Goal: Task Accomplishment & Management: Manage account settings

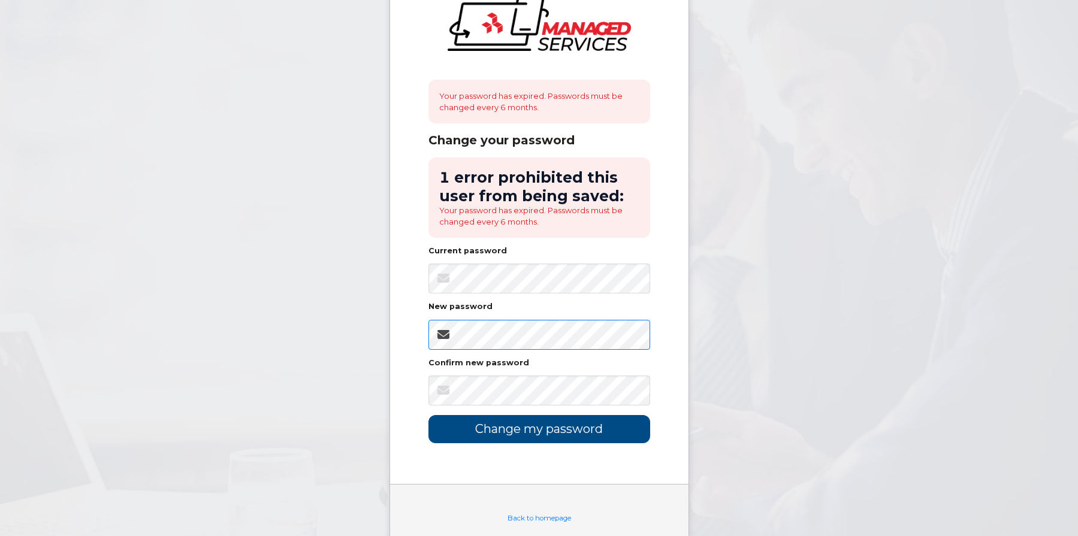
scroll to position [60, 0]
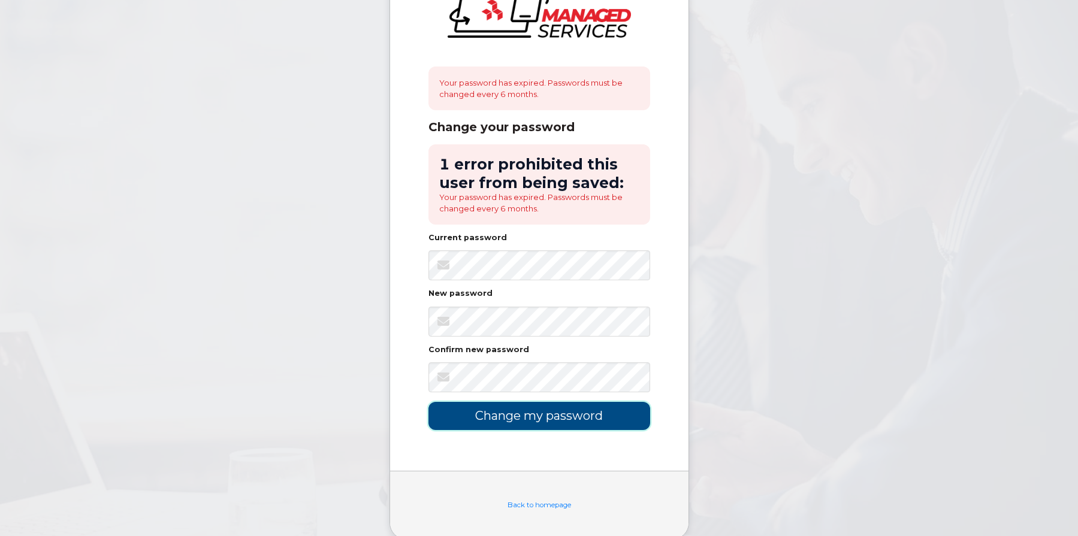
click at [596, 418] on input "Change my password" at bounding box center [539, 416] width 222 height 28
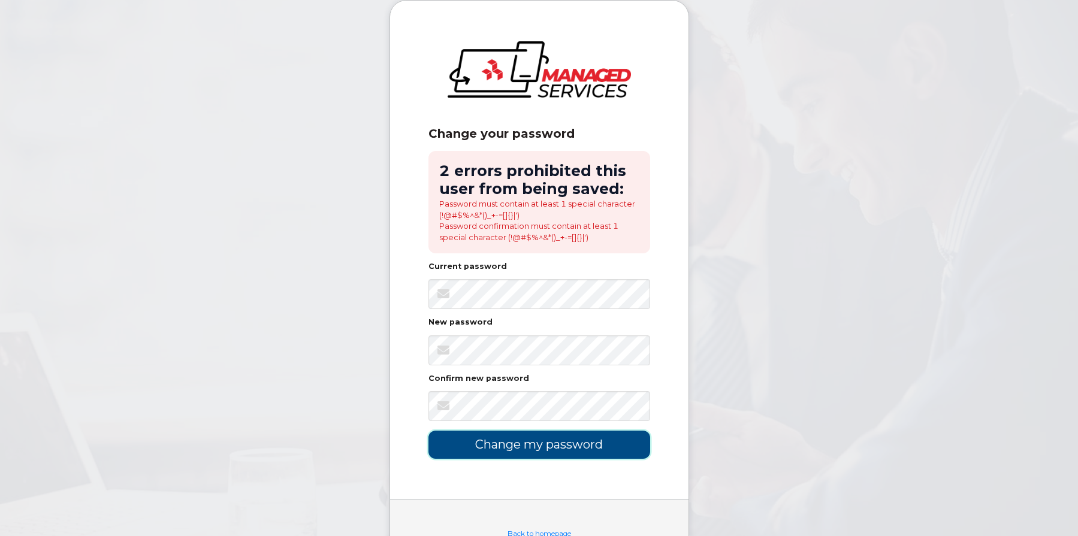
click at [528, 443] on input "Change my password" at bounding box center [539, 445] width 222 height 28
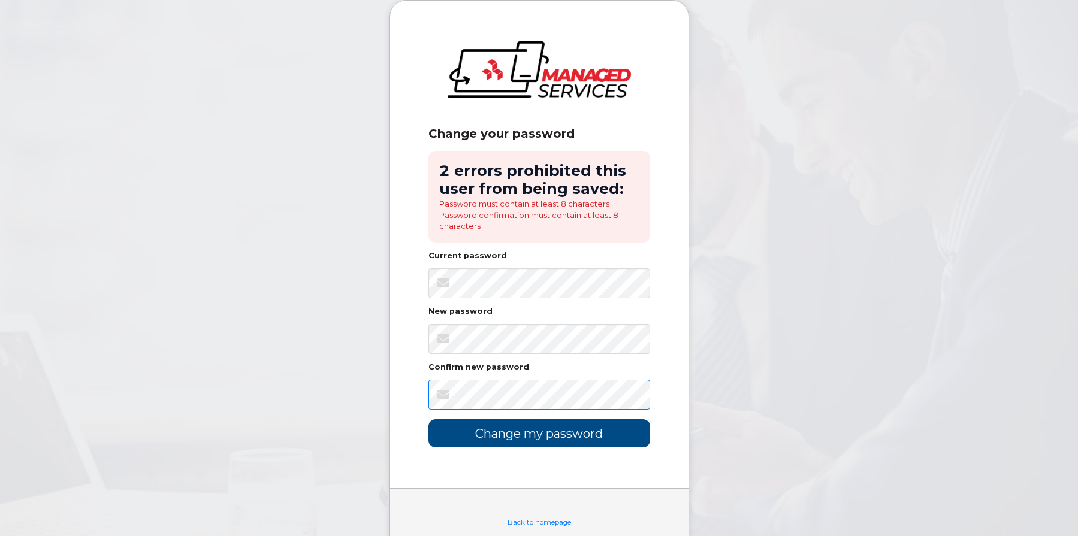
click at [428, 419] on input "Change my password" at bounding box center [539, 433] width 222 height 28
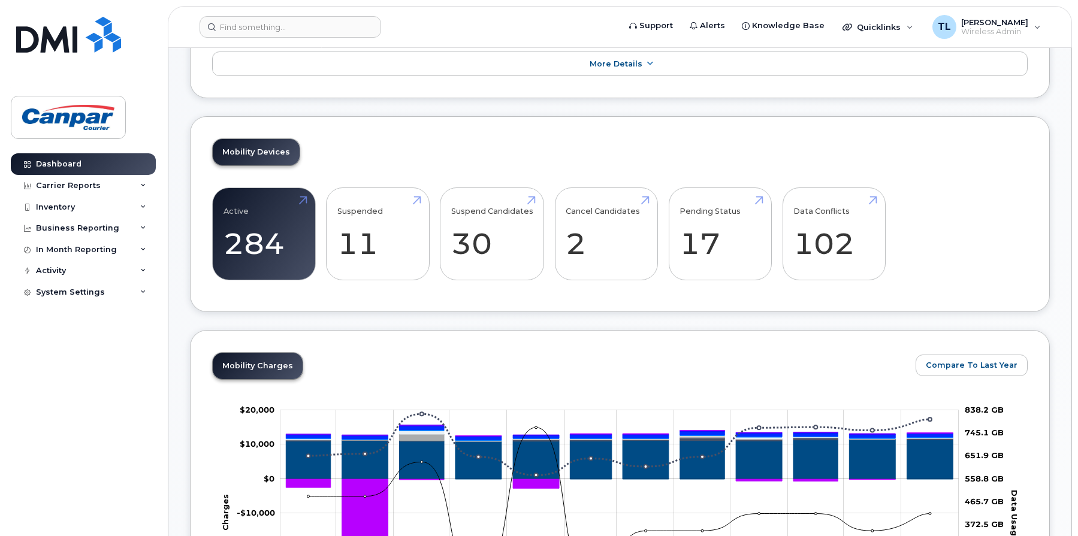
scroll to position [539, 0]
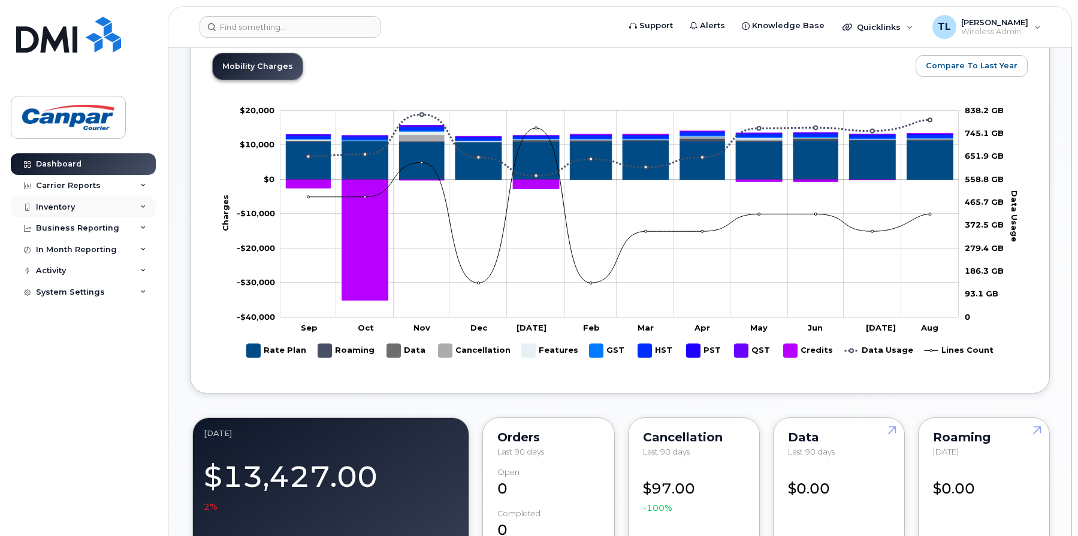
click at [45, 204] on div "Inventory" at bounding box center [55, 208] width 39 height 10
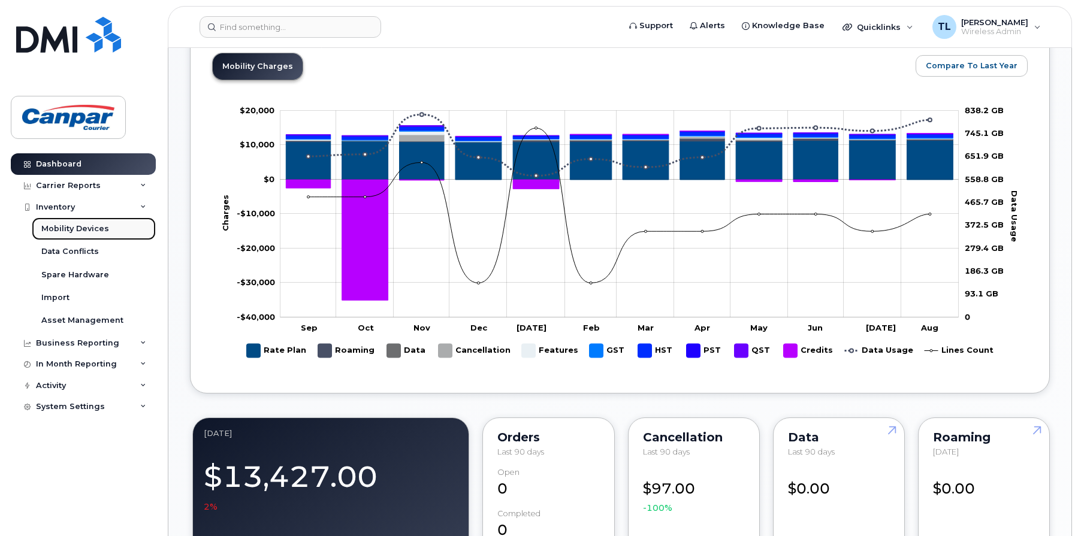
click at [75, 228] on div "Mobility Devices" at bounding box center [75, 228] width 68 height 11
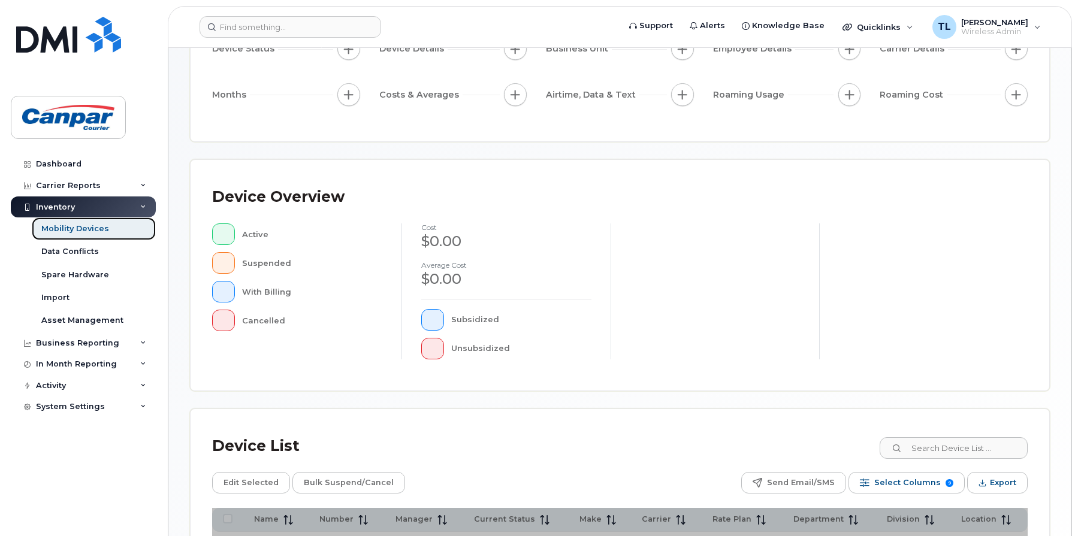
scroll to position [288, 0]
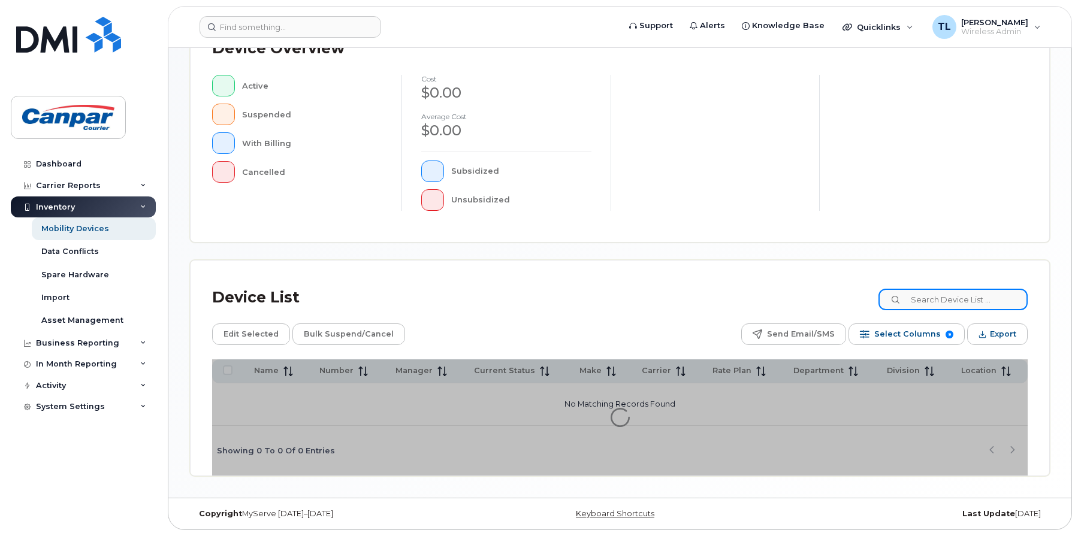
click at [935, 308] on input at bounding box center [952, 300] width 149 height 22
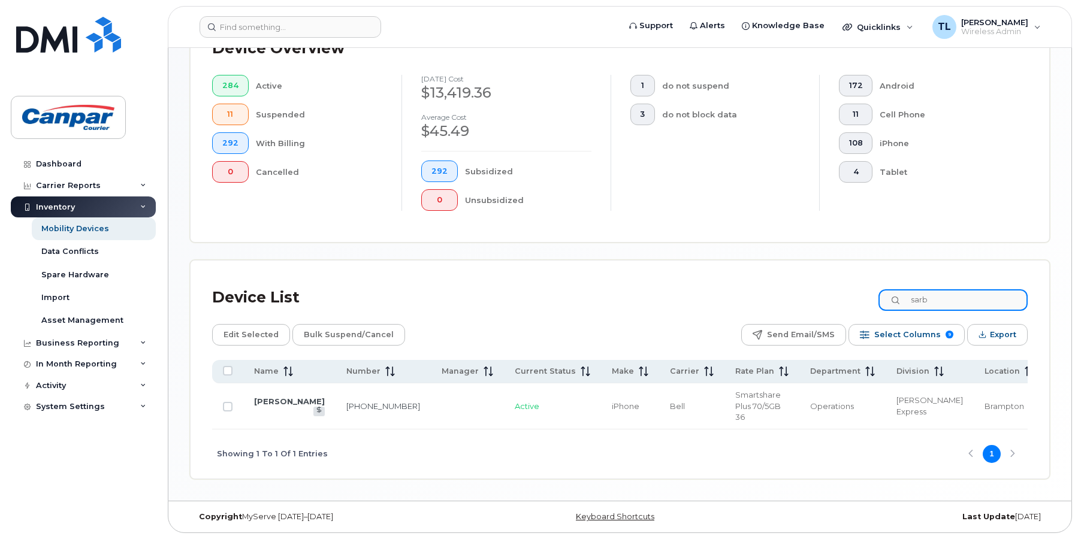
scroll to position [311, 0]
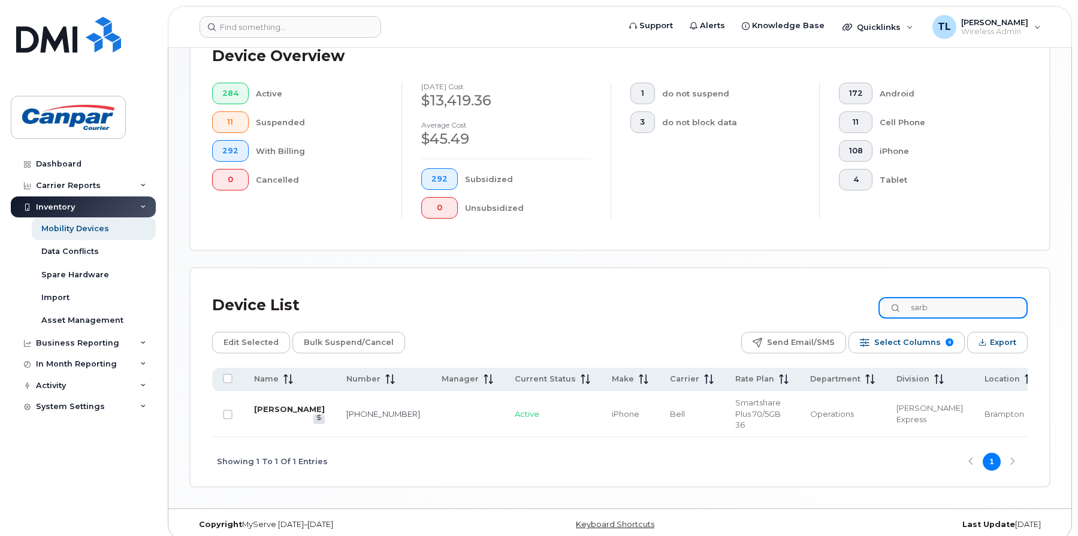
type input "sarb"
click at [265, 404] on link "Sarb Gill" at bounding box center [289, 409] width 71 height 10
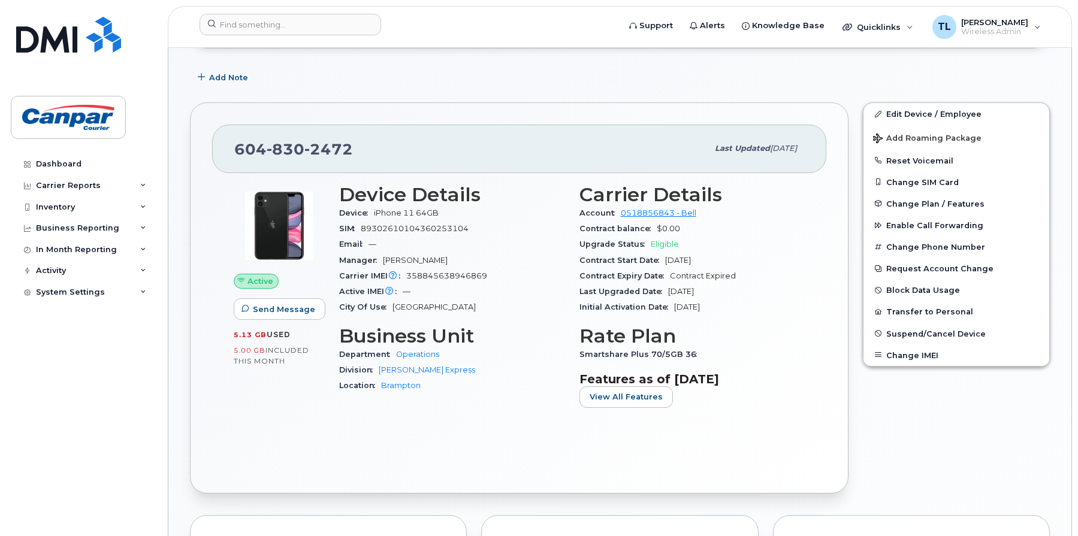
scroll to position [180, 0]
